Goal: Answer question/provide support: Answer question/provide support

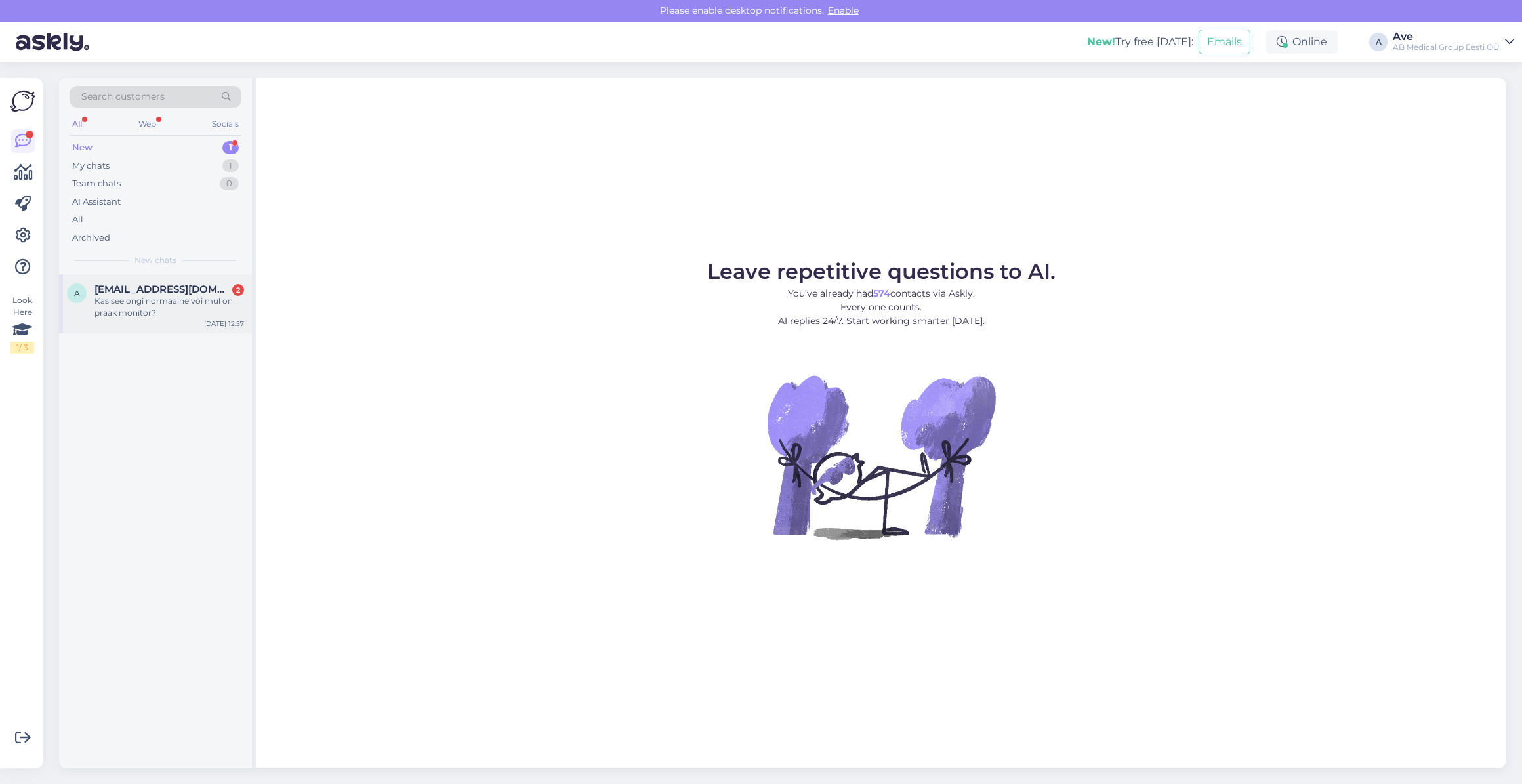
click at [148, 301] on div "Kas see ongi normaalne või mul on praak monitor?" at bounding box center [169, 307] width 150 height 24
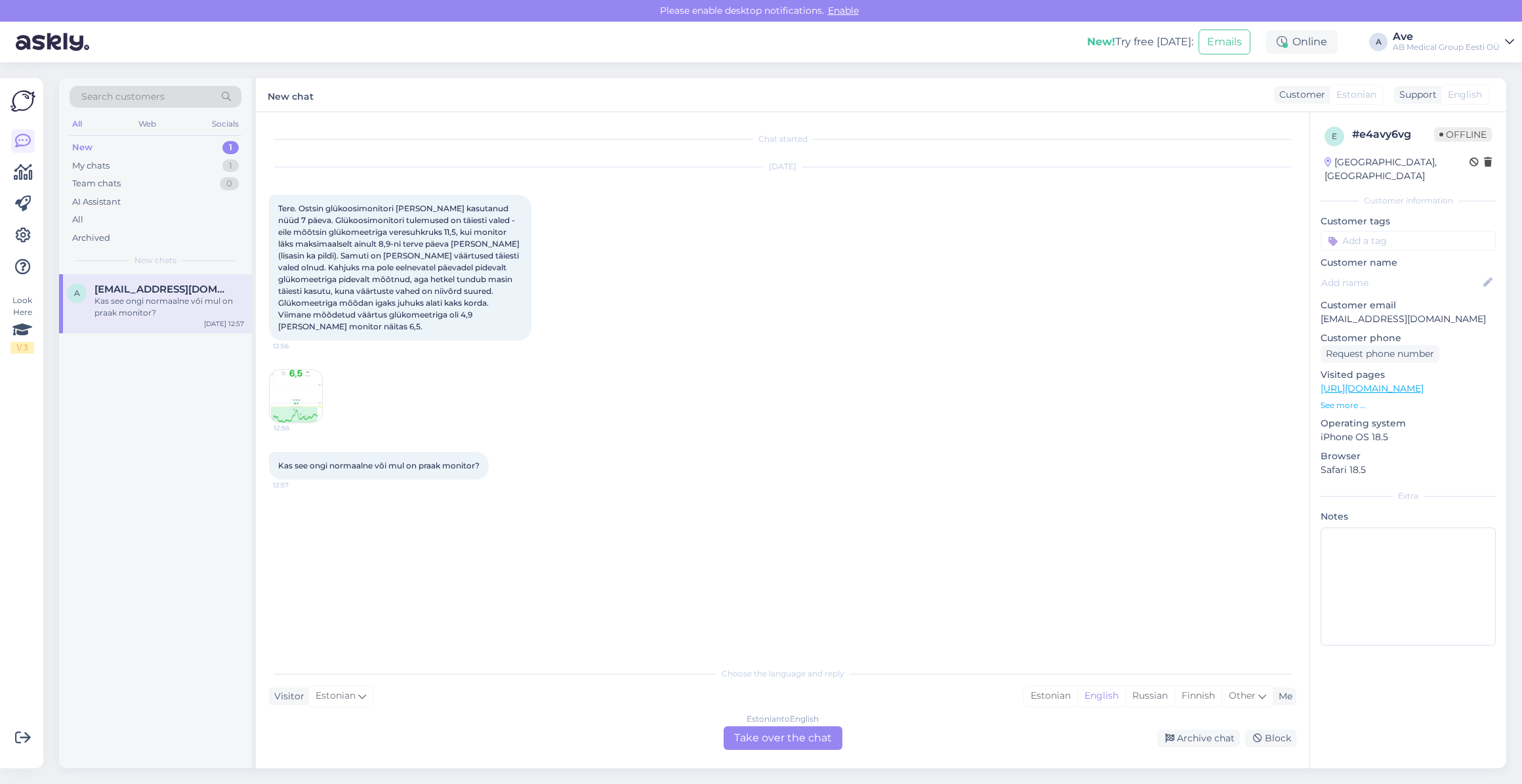
click at [281, 380] on img at bounding box center [295, 396] width 52 height 52
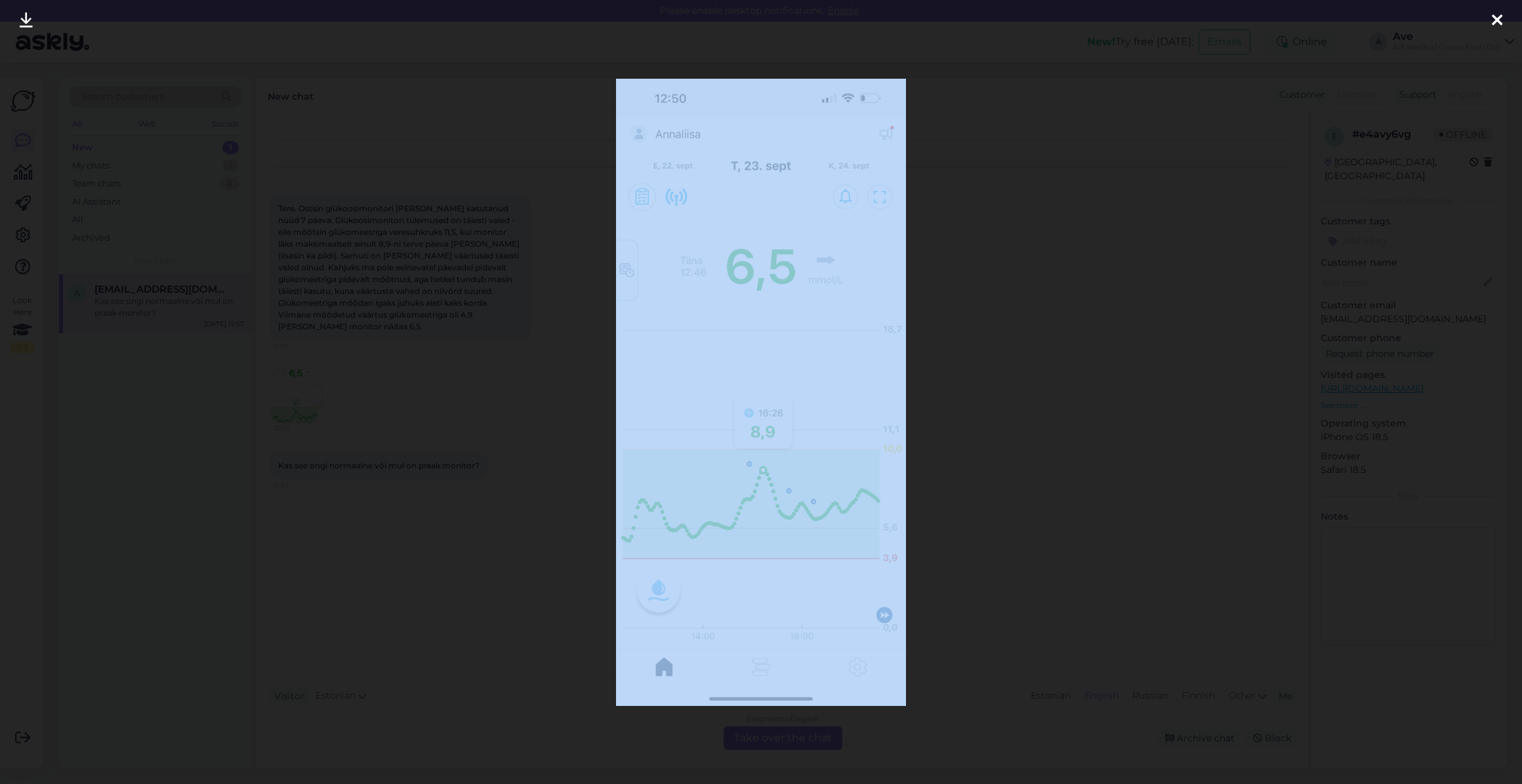
click at [281, 380] on div at bounding box center [761, 392] width 1522 height 784
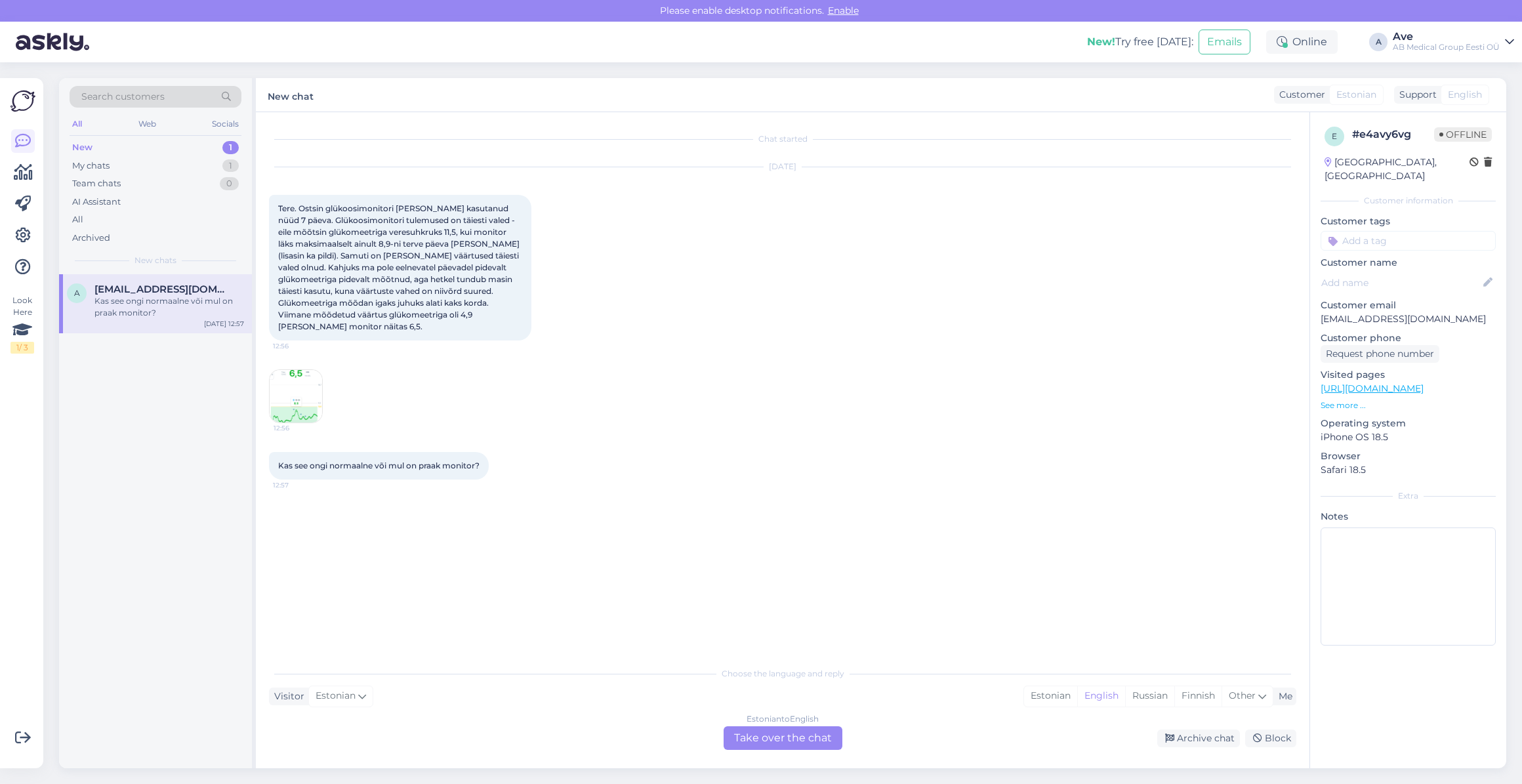
click at [281, 380] on img at bounding box center [295, 396] width 52 height 52
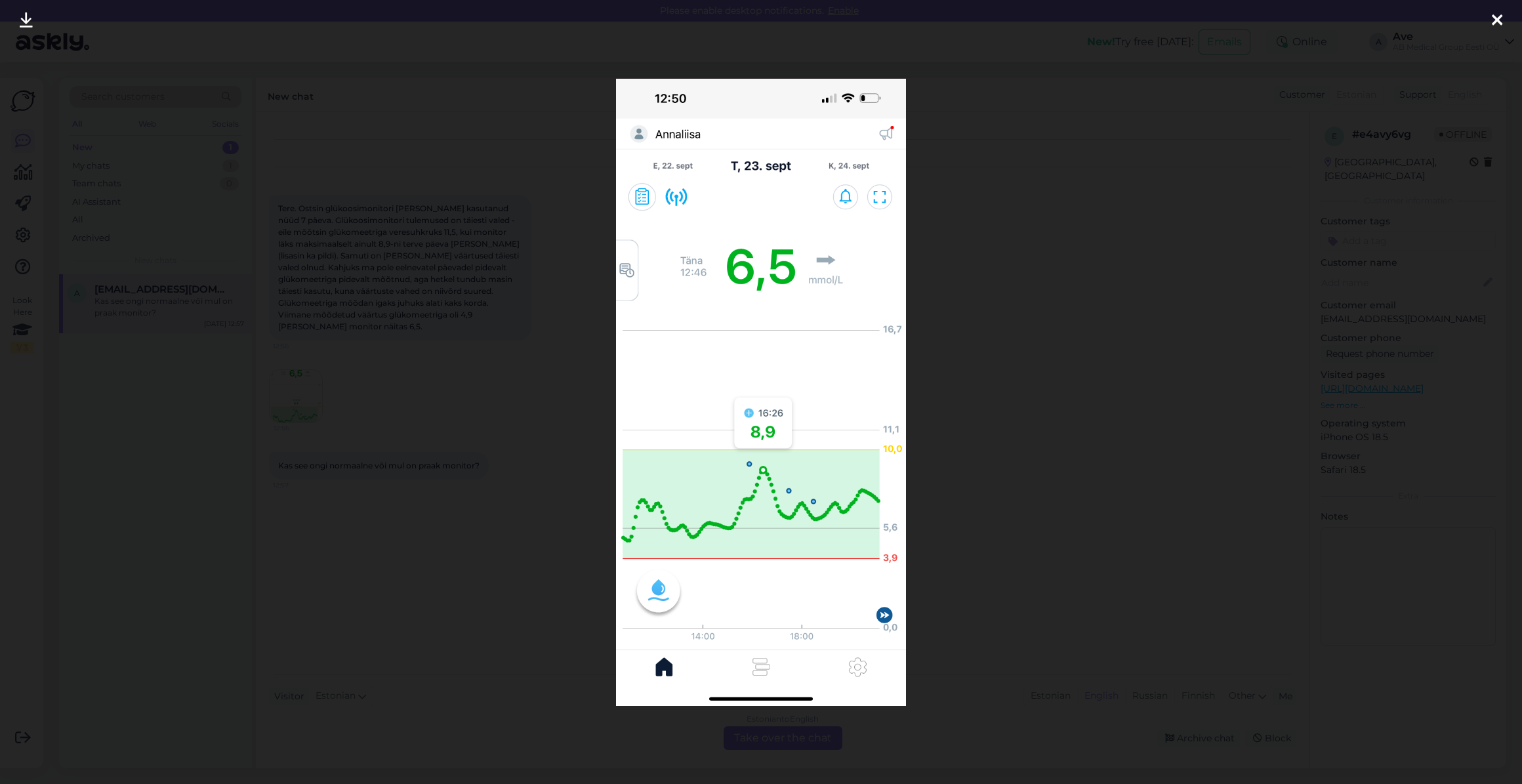
click at [1494, 19] on icon at bounding box center [1497, 21] width 10 height 17
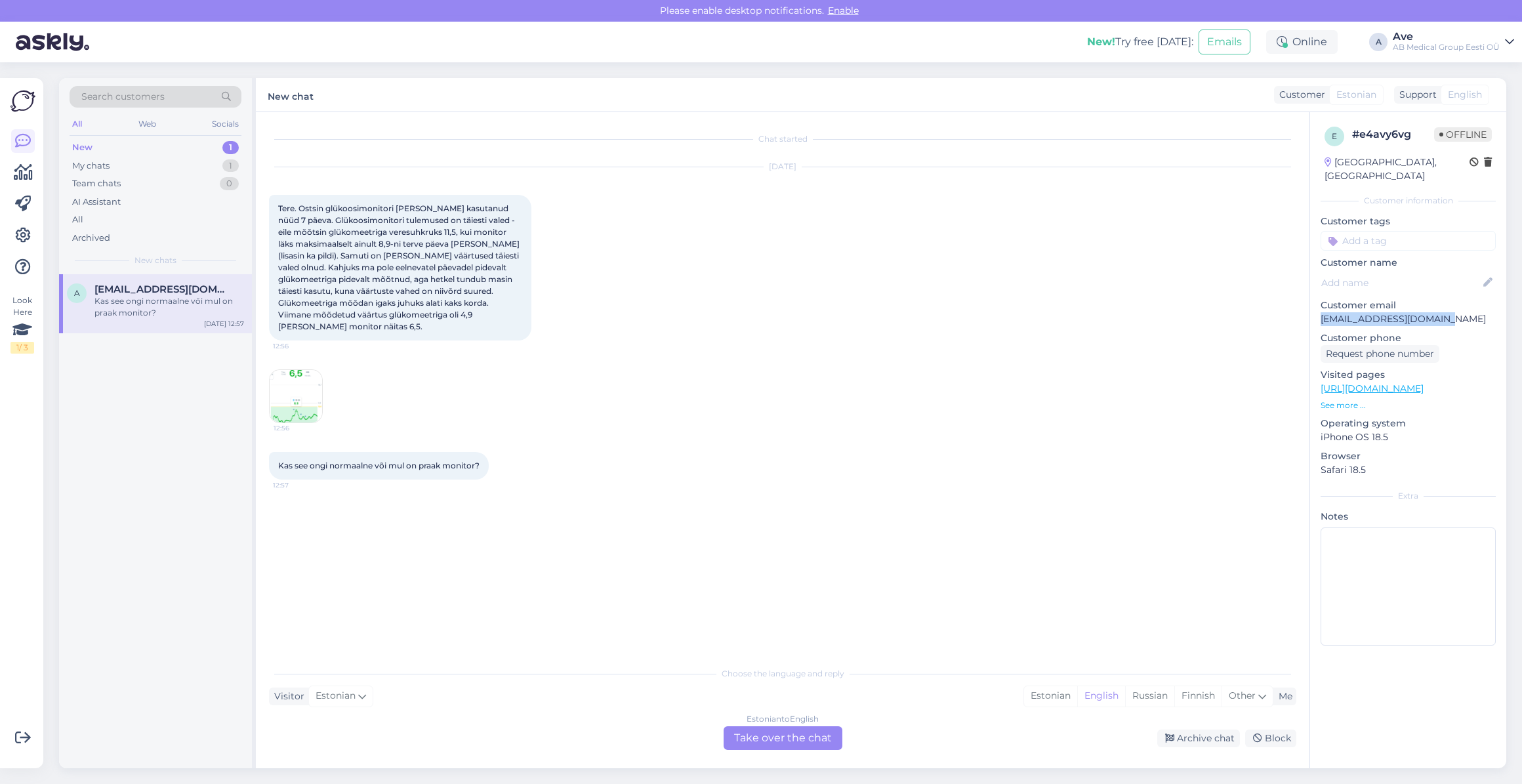
drag, startPoint x: 1455, startPoint y: 307, endPoint x: 1319, endPoint y: 301, distance: 136.1
click at [1319, 301] on div "e # e4avy6vg Offline [GEOGRAPHIC_DATA], [GEOGRAPHIC_DATA] Customer information …" at bounding box center [1408, 388] width 196 height 553
copy p "[EMAIL_ADDRESS][DOMAIN_NAME]"
drag, startPoint x: 94, startPoint y: 469, endPoint x: 122, endPoint y: 443, distance: 38.2
click at [94, 469] on div "a [EMAIL_ADDRESS][DOMAIN_NAME] Kas see ongi normaalne või mul on praak monitor?…" at bounding box center [155, 521] width 193 height 494
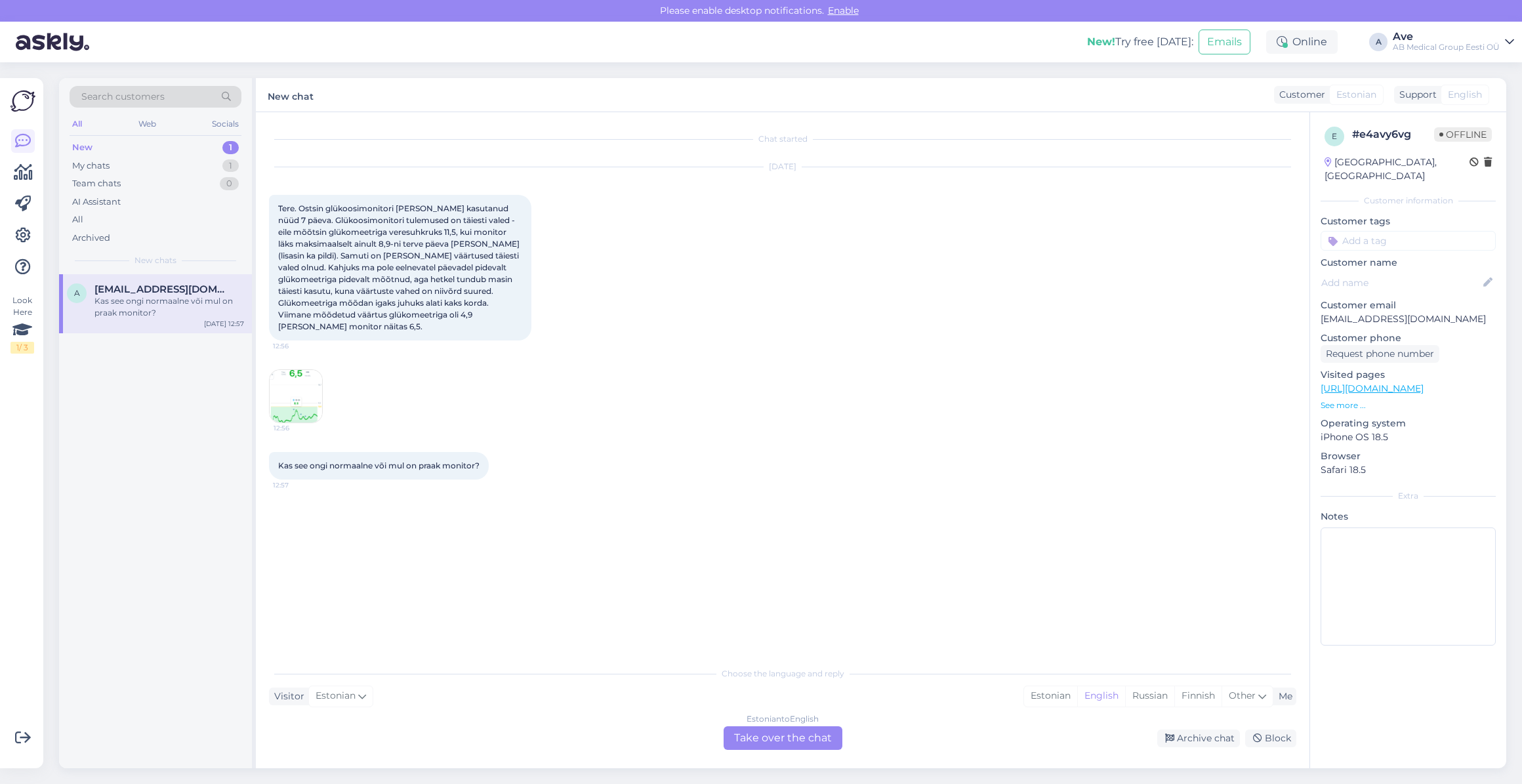
click at [279, 391] on img at bounding box center [295, 396] width 52 height 52
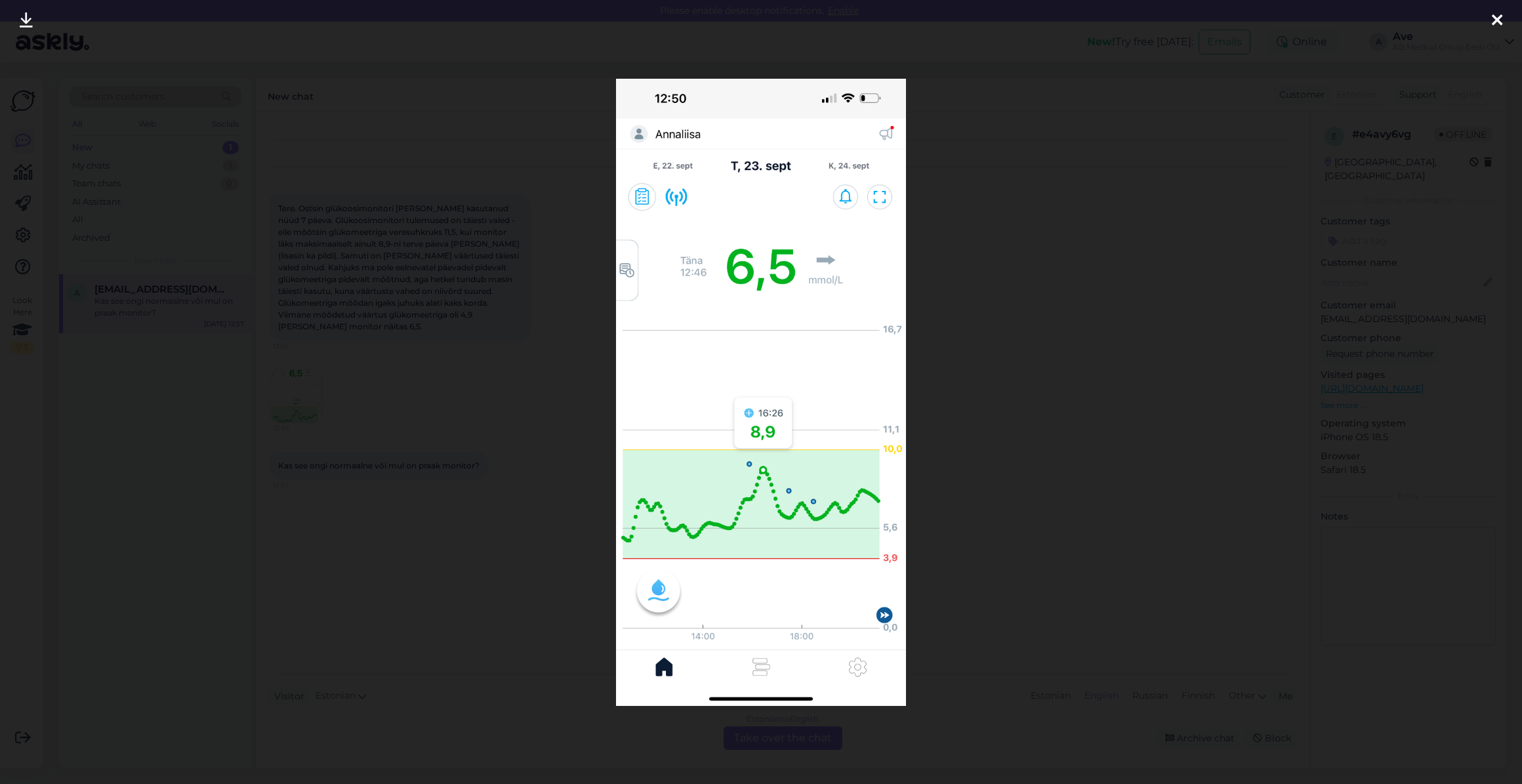
drag, startPoint x: 26, startPoint y: 16, endPoint x: 44, endPoint y: 27, distance: 21.1
click at [26, 16] on icon at bounding box center [26, 21] width 13 height 17
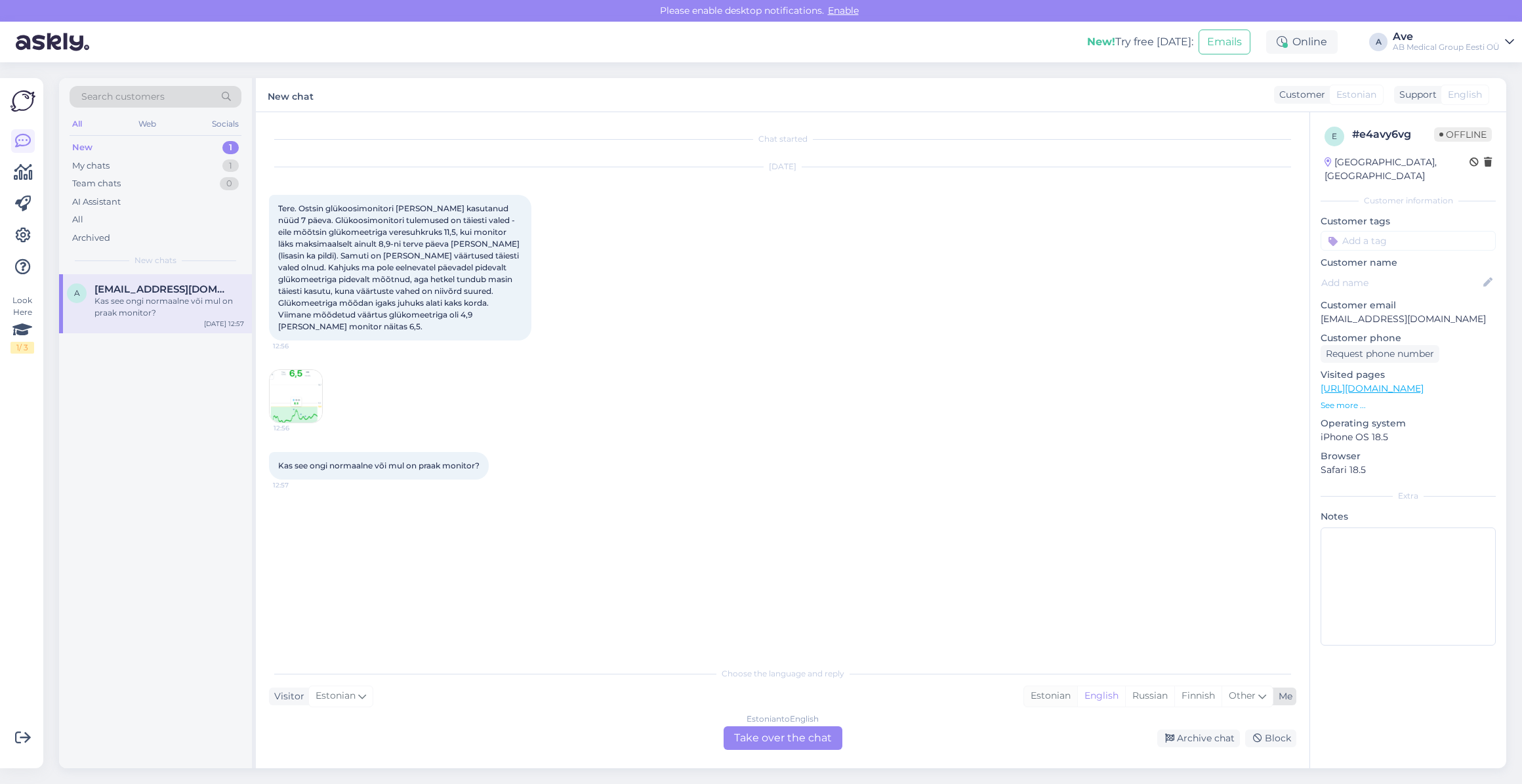
drag, startPoint x: 1051, startPoint y: 696, endPoint x: 1040, endPoint y: 702, distance: 12.5
click at [1051, 696] on div "Estonian" at bounding box center [1051, 696] width 53 height 20
click at [749, 737] on div "Estonian to Estonian Take over the chat" at bounding box center [783, 738] width 119 height 24
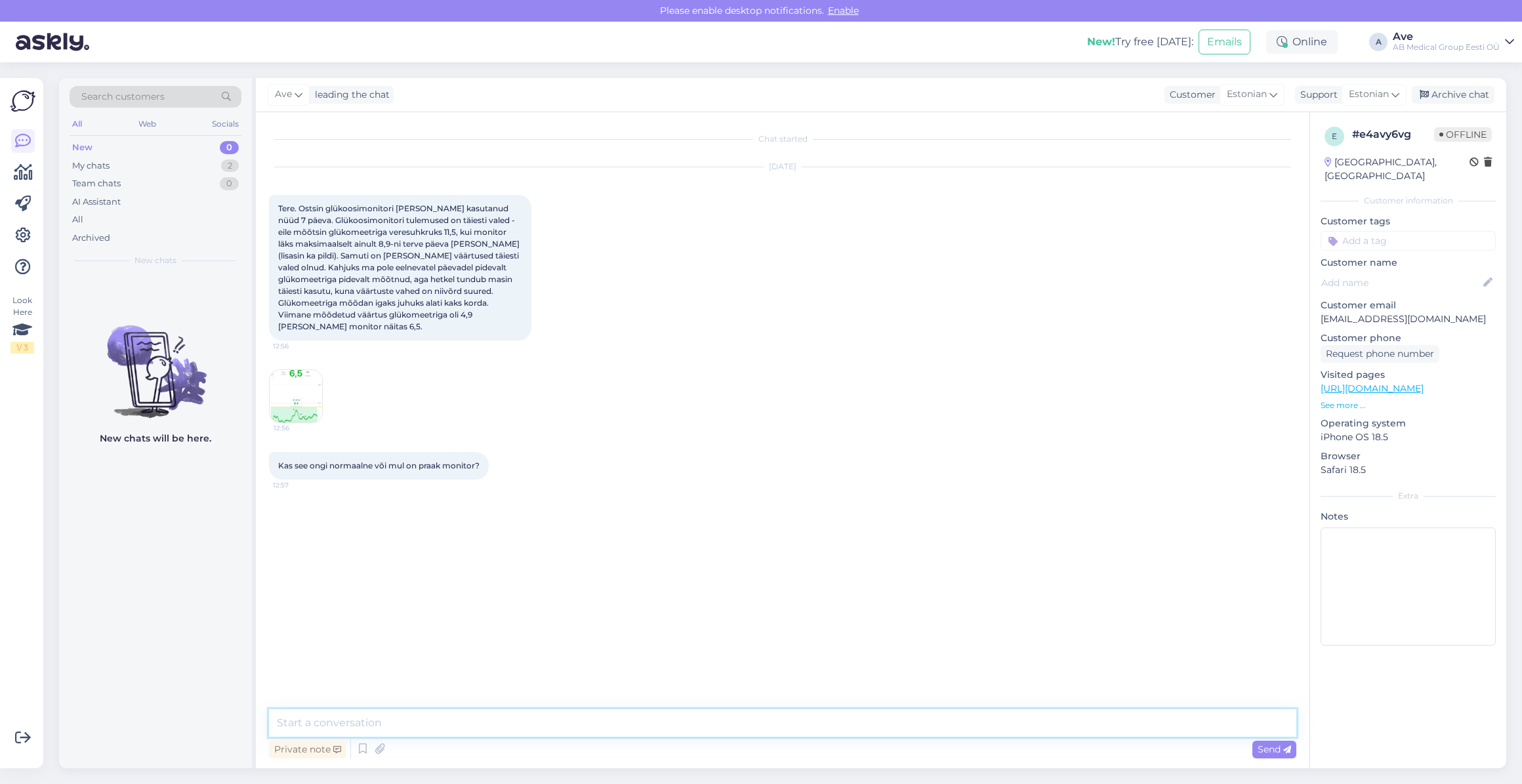
click at [654, 727] on textarea at bounding box center [783, 722] width 1027 height 27
type textarea "Tere. Kahjuks mina ei oska teid aidata. Edastasin teie mure meie tootejuhile. T…"
